Goal: Task Accomplishment & Management: Manage account settings

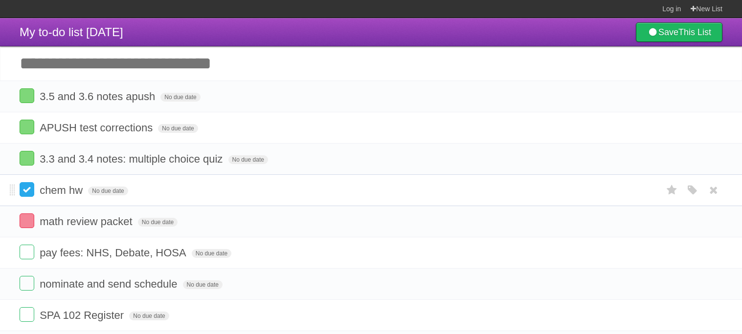
click at [32, 193] on label at bounding box center [27, 189] width 15 height 15
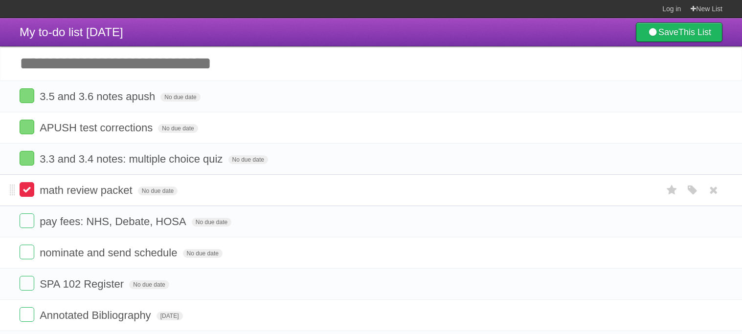
click at [29, 195] on label at bounding box center [27, 189] width 15 height 15
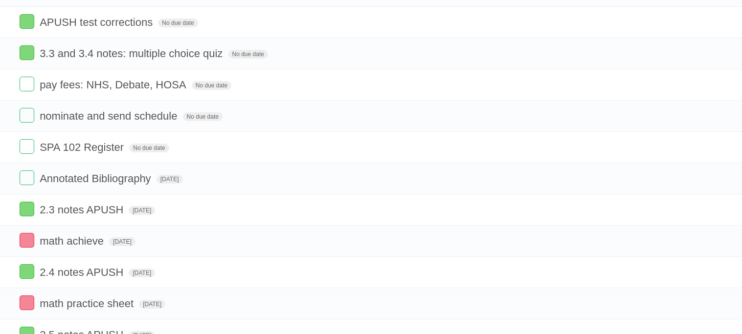
scroll to position [151, 0]
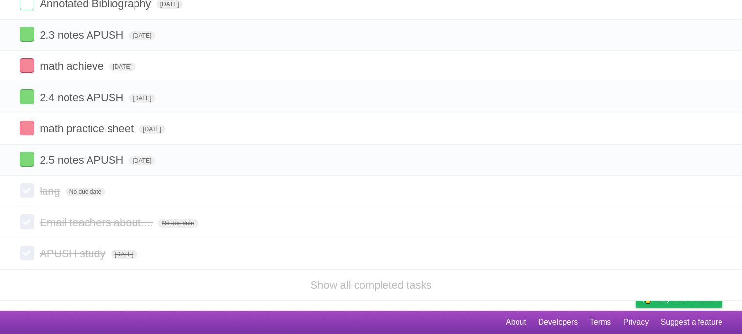
scroll to position [450, 0]
click at [27, 156] on label at bounding box center [27, 159] width 15 height 15
click at [25, 129] on label at bounding box center [27, 128] width 15 height 15
click at [29, 95] on label at bounding box center [27, 96] width 15 height 15
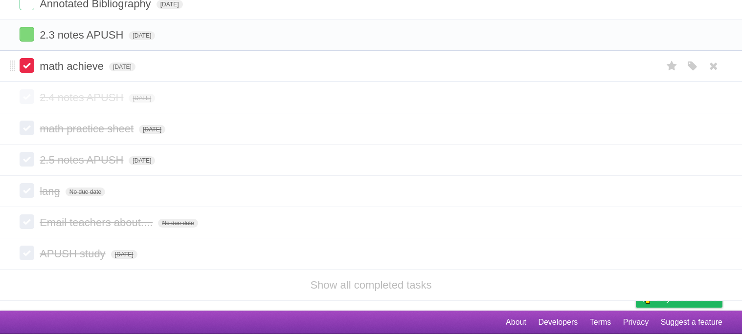
click at [27, 61] on label at bounding box center [27, 65] width 15 height 15
click at [26, 32] on label at bounding box center [27, 34] width 15 height 15
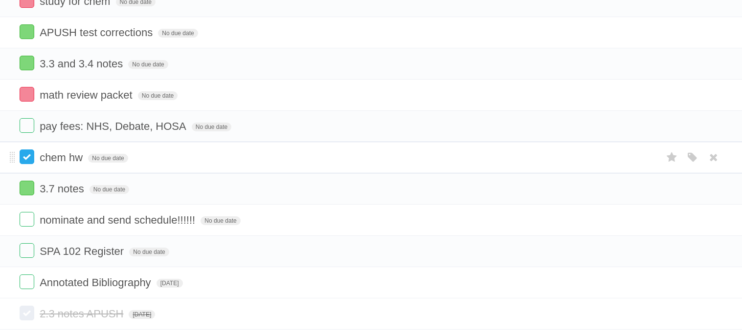
scroll to position [155, 0]
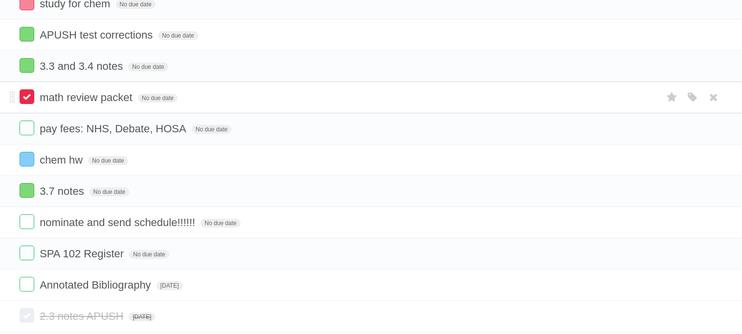
click at [26, 100] on label at bounding box center [27, 96] width 15 height 15
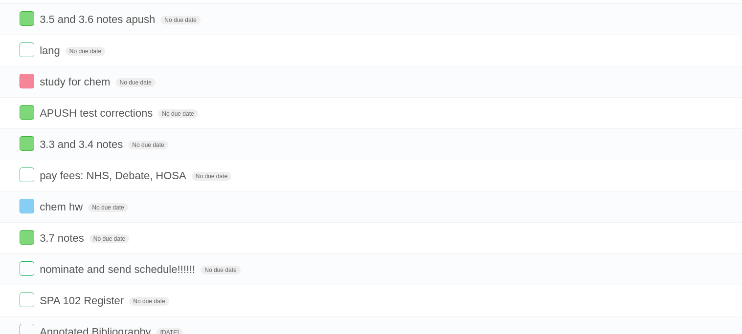
scroll to position [77, 0]
click at [30, 84] on label at bounding box center [27, 81] width 15 height 15
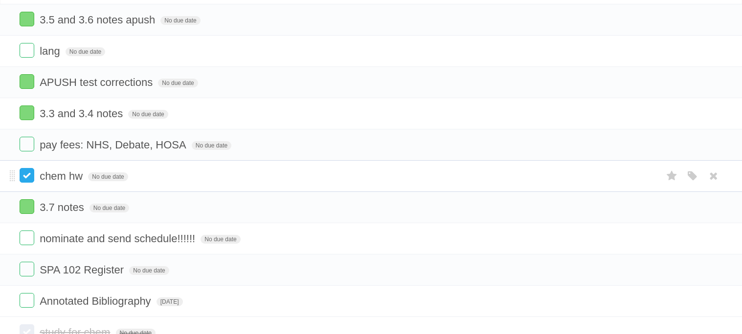
click at [27, 174] on label at bounding box center [27, 175] width 15 height 15
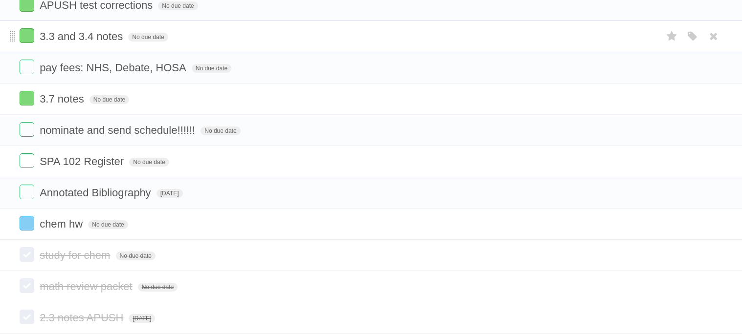
scroll to position [158, 0]
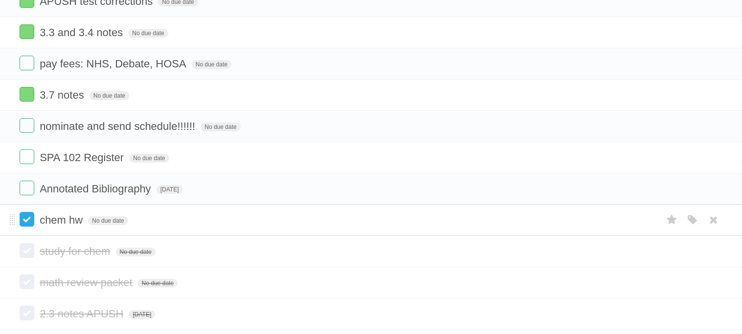
click at [28, 221] on label at bounding box center [27, 219] width 15 height 15
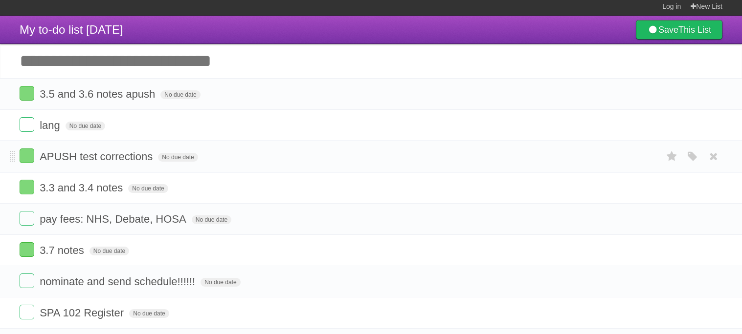
scroll to position [0, 0]
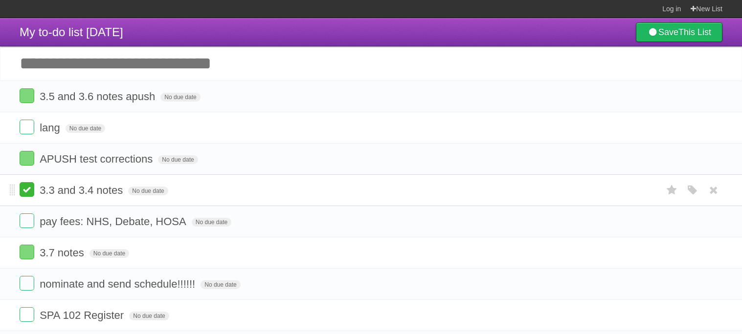
click at [26, 192] on label at bounding box center [27, 189] width 15 height 15
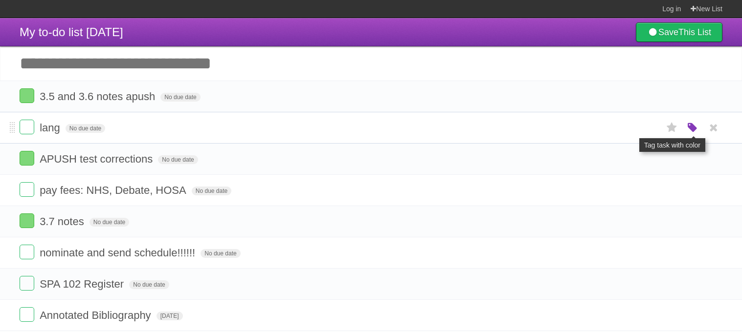
click at [691, 125] on icon "button" at bounding box center [692, 128] width 14 height 13
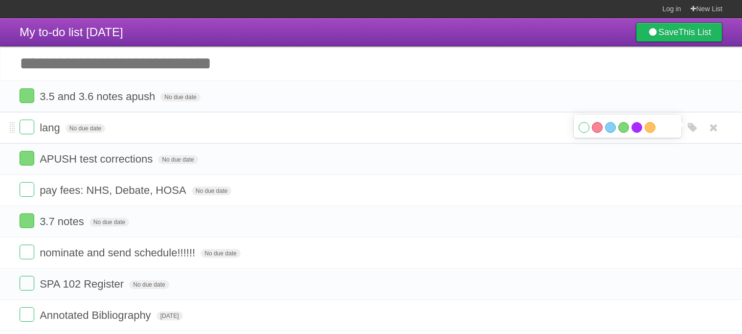
click at [638, 128] on label "Purple" at bounding box center [636, 127] width 11 height 11
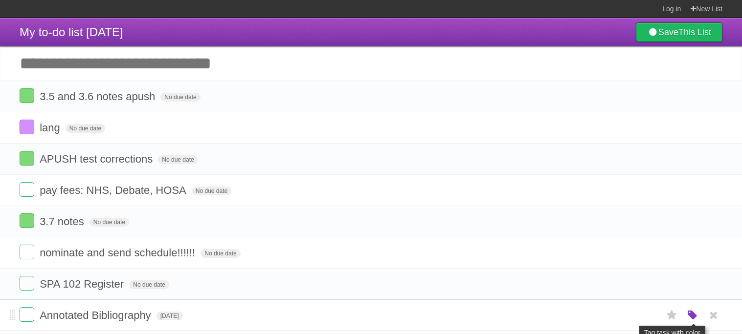
click at [696, 318] on icon "button" at bounding box center [692, 315] width 14 height 13
click at [609, 318] on label "Blue" at bounding box center [610, 315] width 11 height 11
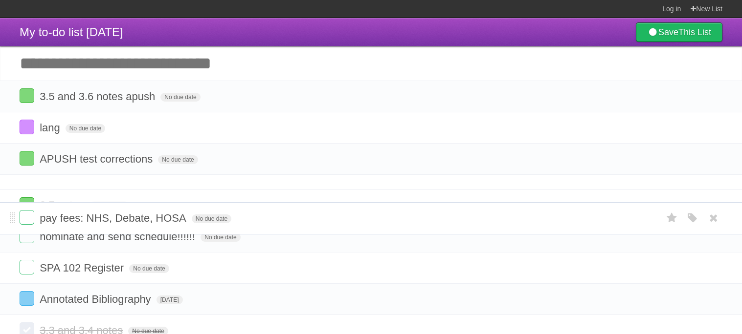
drag, startPoint x: 12, startPoint y: 197, endPoint x: 15, endPoint y: 222, distance: 26.1
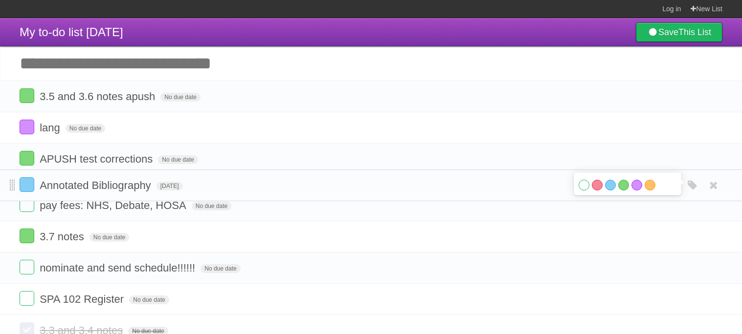
drag, startPoint x: 11, startPoint y: 320, endPoint x: 11, endPoint y: 184, distance: 136.4
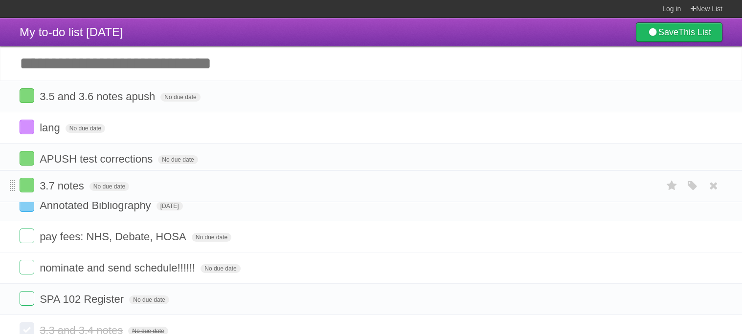
drag, startPoint x: 11, startPoint y: 255, endPoint x: 14, endPoint y: 184, distance: 71.0
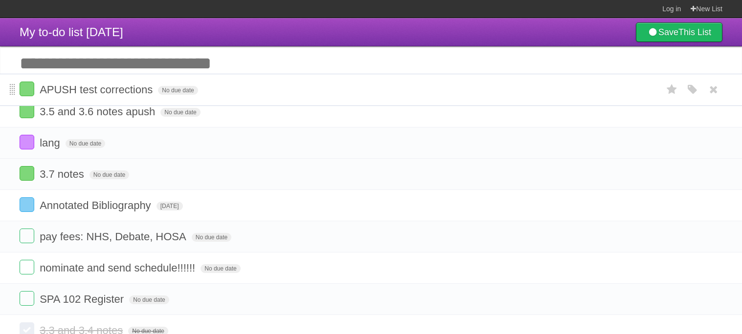
drag, startPoint x: 15, startPoint y: 159, endPoint x: 15, endPoint y: 87, distance: 72.4
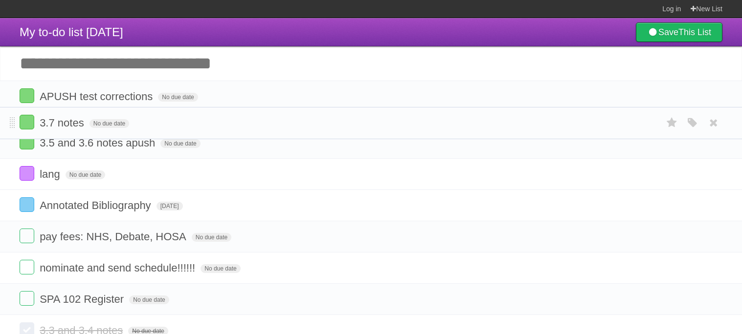
drag, startPoint x: 13, startPoint y: 196, endPoint x: 0, endPoint y: 121, distance: 75.9
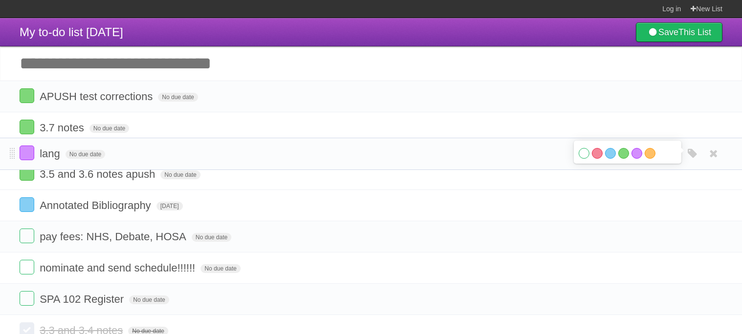
drag, startPoint x: 12, startPoint y: 195, endPoint x: 2, endPoint y: 155, distance: 40.8
